Goal: Task Accomplishment & Management: Manage account settings

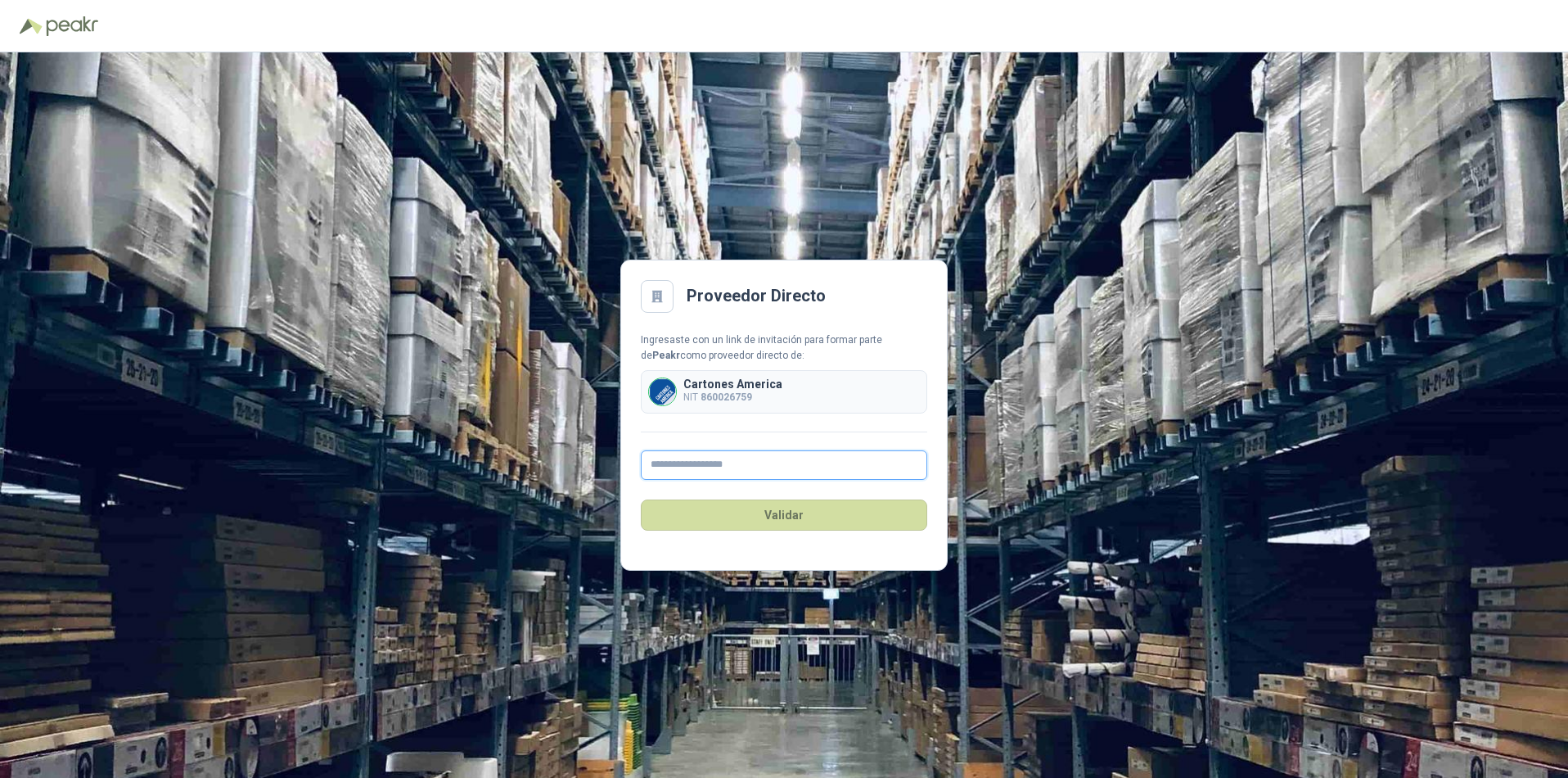
click at [686, 468] on input "text" at bounding box center [784, 465] width 286 height 30
drag, startPoint x: 686, startPoint y: 468, endPoint x: 658, endPoint y: 461, distance: 28.9
click at [658, 461] on input "text" at bounding box center [784, 465] width 286 height 30
type input "**********"
click at [760, 514] on button "Validar" at bounding box center [784, 515] width 286 height 32
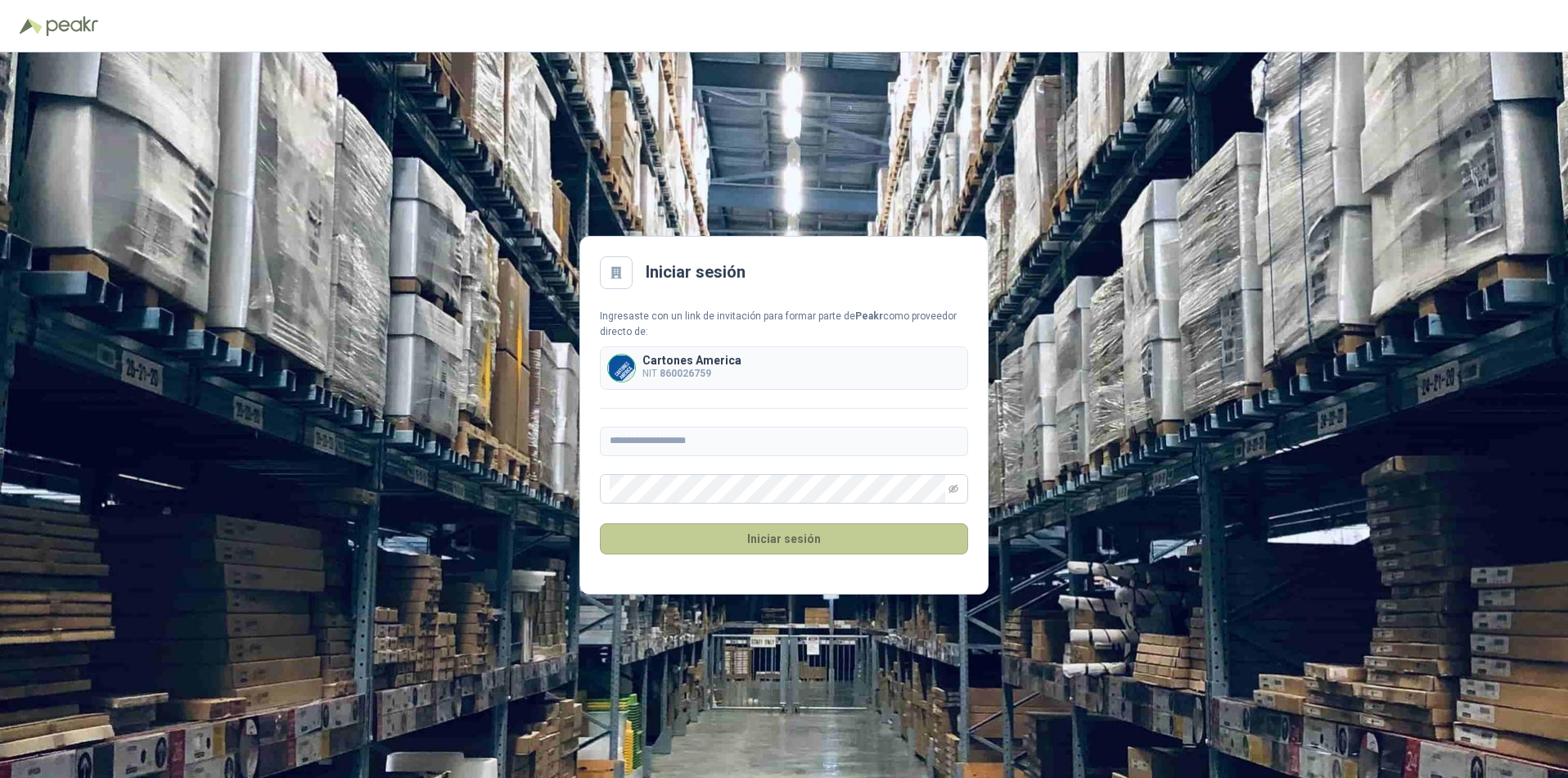
click at [755, 542] on button "Iniciar sesión" at bounding box center [784, 538] width 368 height 32
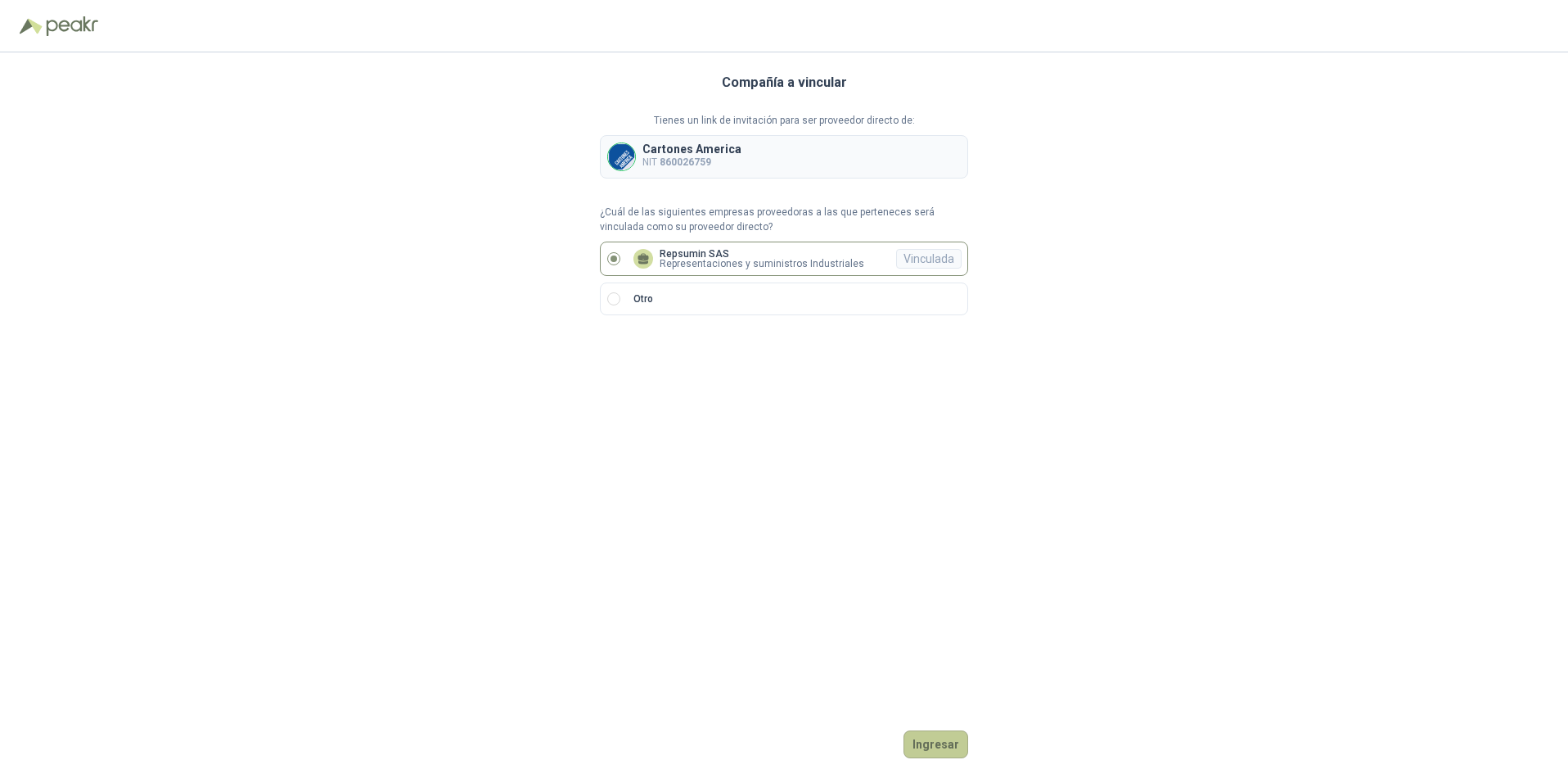
click at [936, 744] on button "Ingresar" at bounding box center [936, 744] width 65 height 28
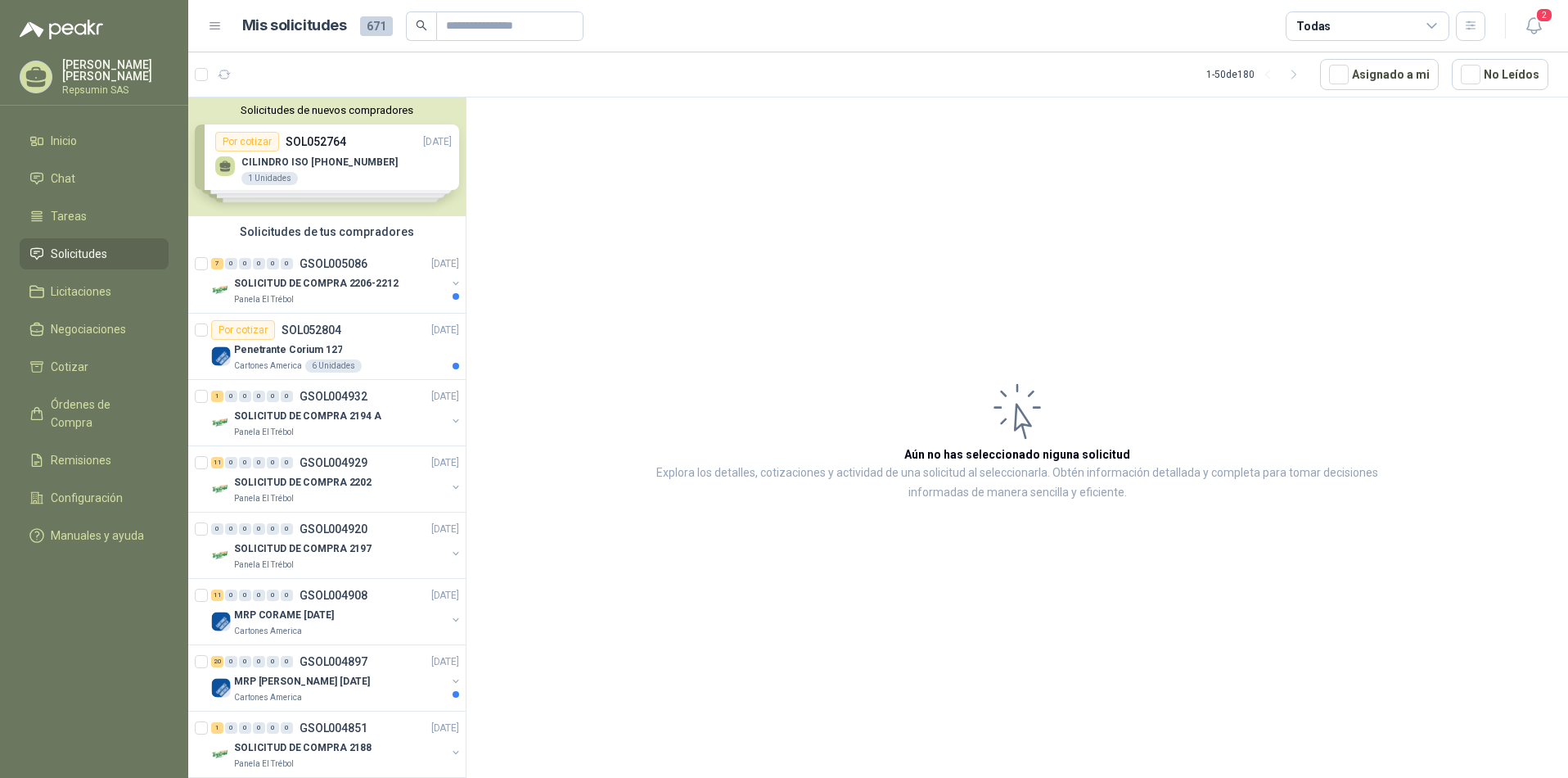
click at [222, 163] on div "Solicitudes de nuevos compradores Por cotizar SOL052764 [DATE] CILINDRO ISO [PH…" at bounding box center [326, 157] width 278 height 118
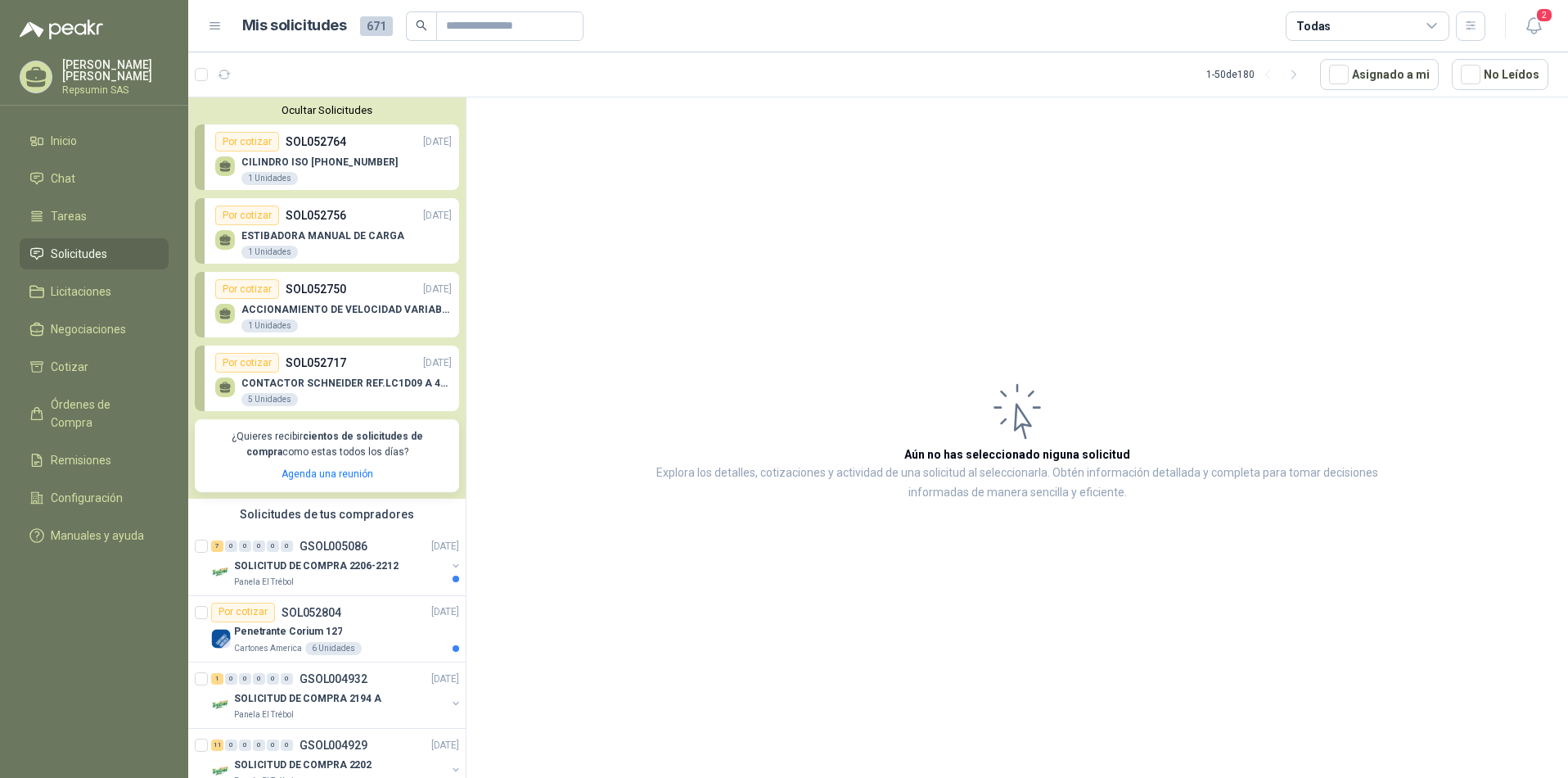
click at [594, 336] on article "Aún no has seleccionado niguna solicitud Explora los detalles, cotizaciones y a…" at bounding box center [1017, 440] width 1101 height 686
click at [239, 565] on p "SOLICITUD DE COMPRA 2206-2212" at bounding box center [316, 565] width 164 height 15
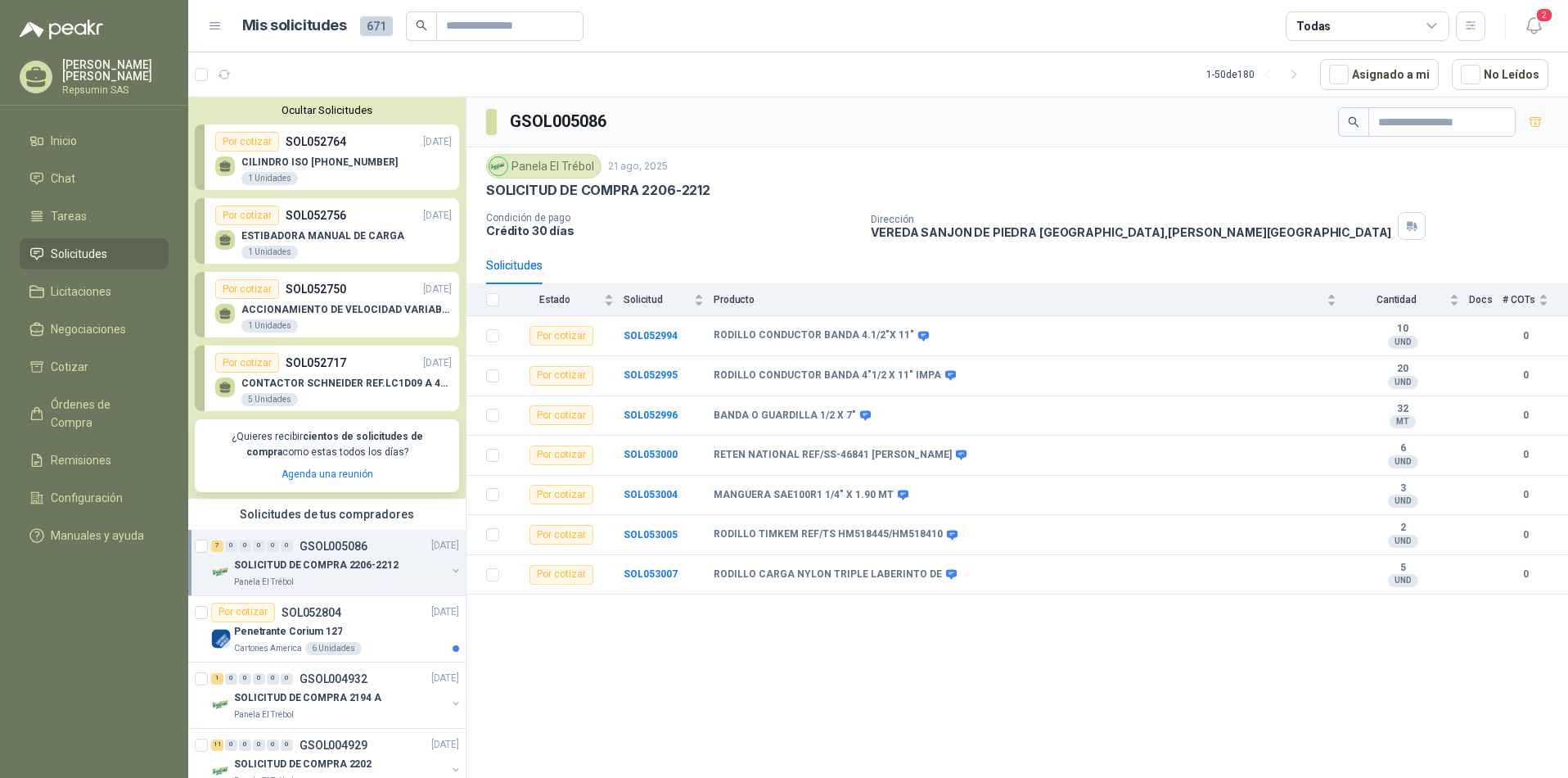
drag, startPoint x: 239, startPoint y: 565, endPoint x: 601, endPoint y: 663, distance: 375.0
click at [601, 663] on div "GSOL005086 Panela El Trébol [DATE] SOLICITUD DE COMPRA 2206-2212 Condición de p…" at bounding box center [1017, 440] width 1101 height 686
click at [95, 406] on span "Órdenes de Compra" at bounding box center [101, 413] width 102 height 36
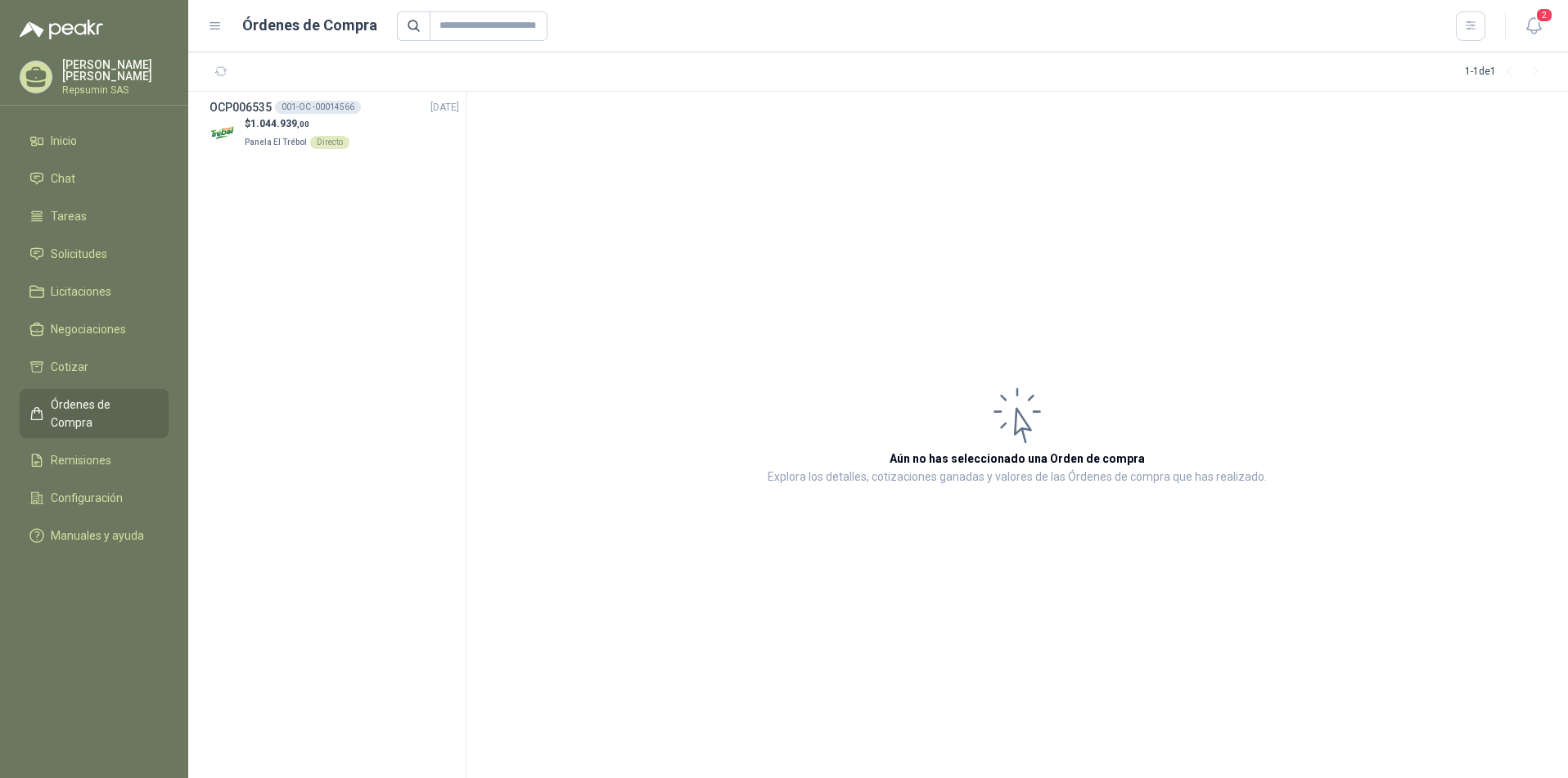
drag, startPoint x: 95, startPoint y: 406, endPoint x: 922, endPoint y: 712, distance: 881.8
click at [922, 712] on article "Aún no has seleccionado una Orden de compra Explora los detalles, cotizaciones …" at bounding box center [1017, 434] width 1101 height 686
click at [100, 76] on p "[PERSON_NAME]" at bounding box center [115, 71] width 106 height 23
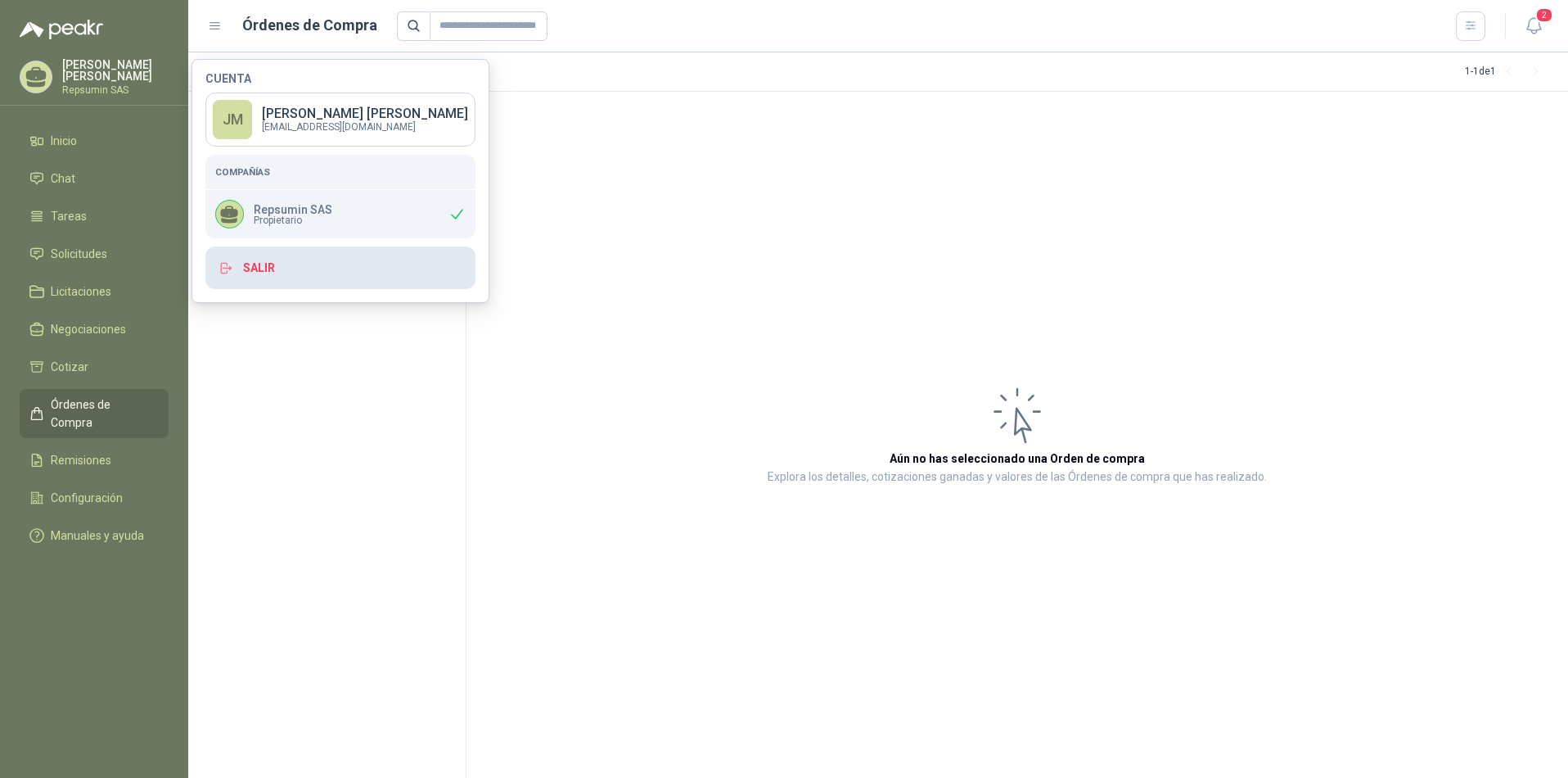
click at [268, 267] on button "Salir" at bounding box center [340, 267] width 270 height 43
